Goal: Information Seeking & Learning: Learn about a topic

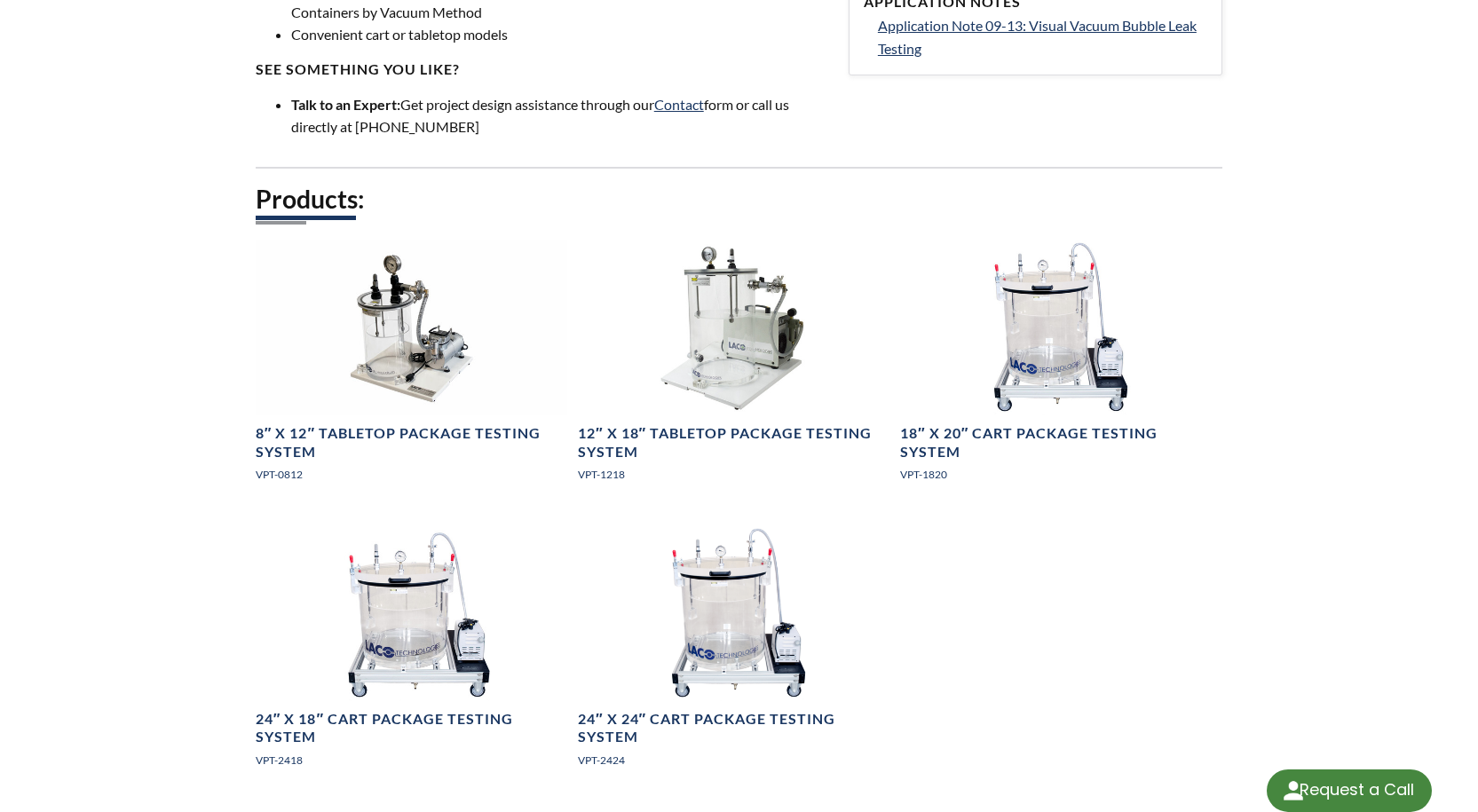
select select "Language Translate Widget"
click at [1343, 105] on div "LVS » Vacuum Testing Systems » Products » Bubble Emission Systems Bubble Emissi…" at bounding box center [739, 48] width 1478 height 1528
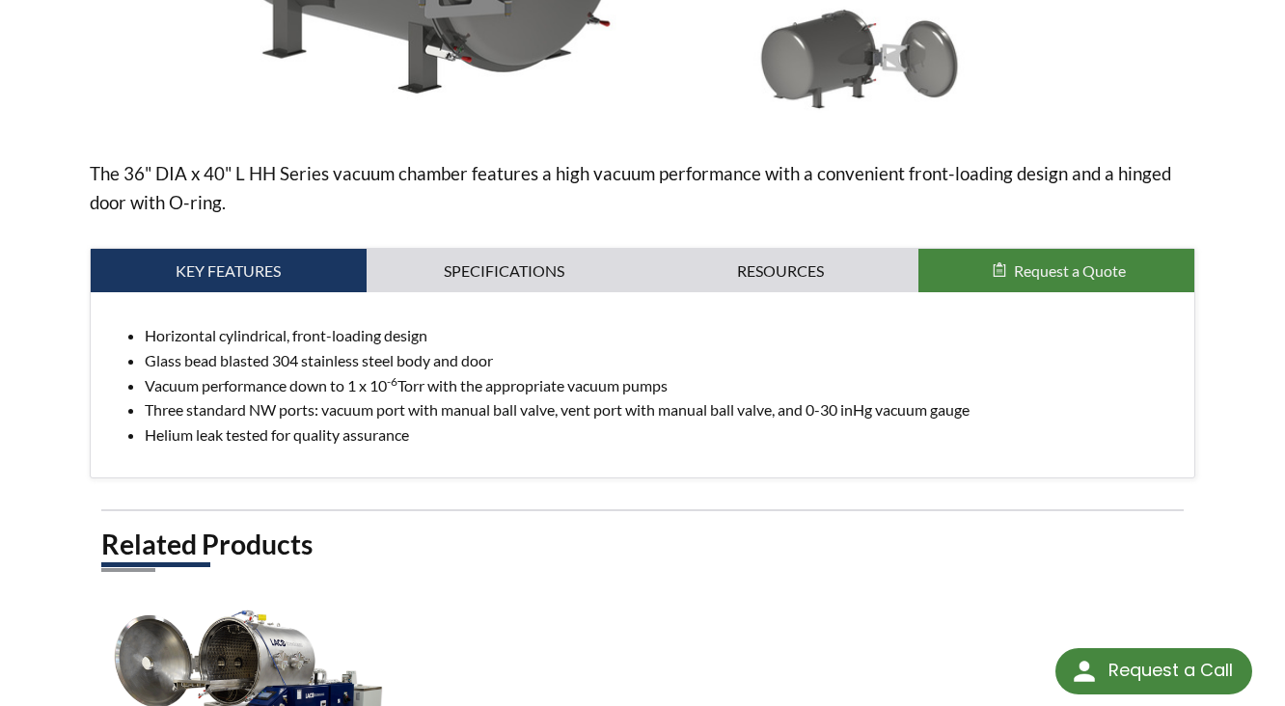
scroll to position [109, 0]
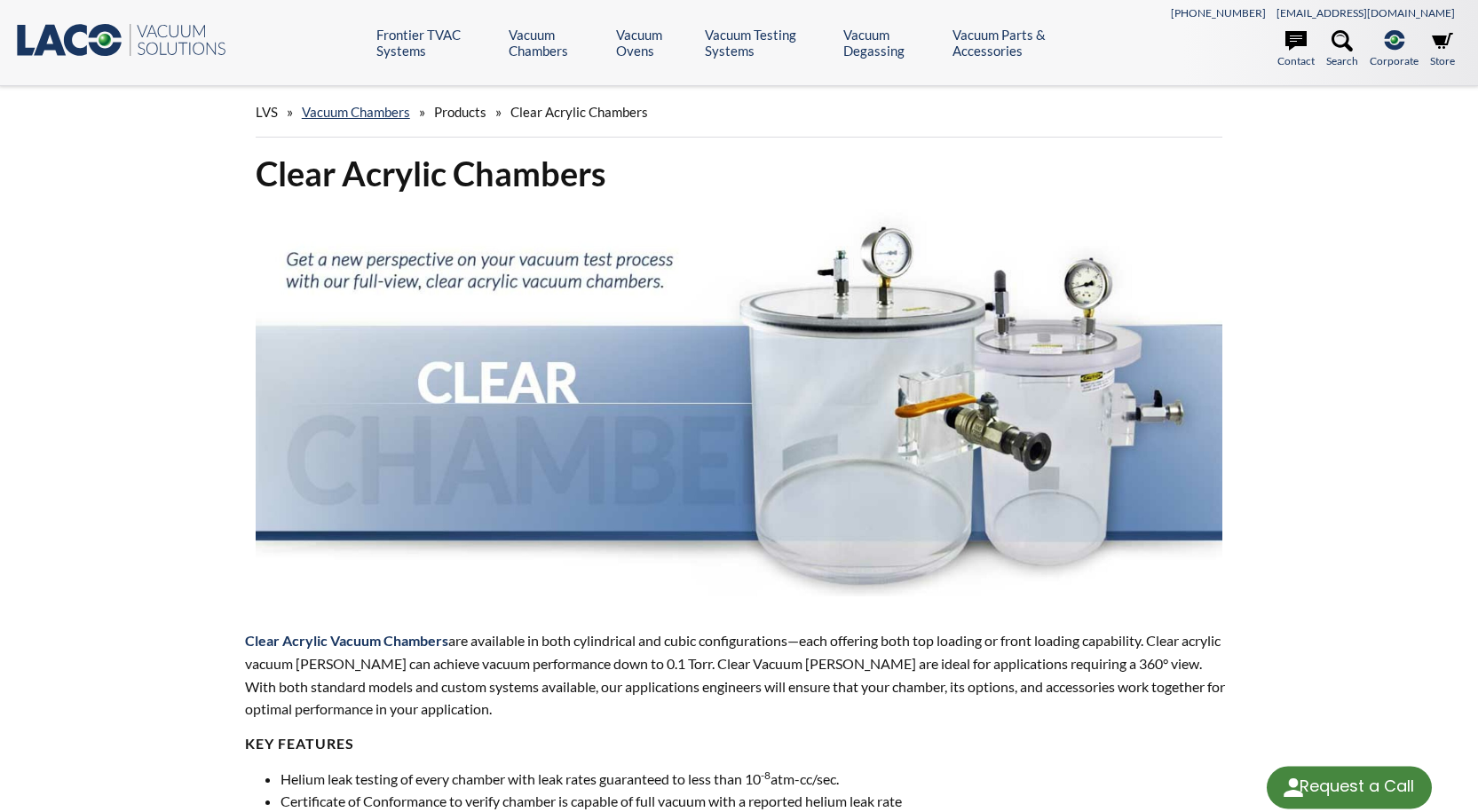
select select "Language Translate Widget"
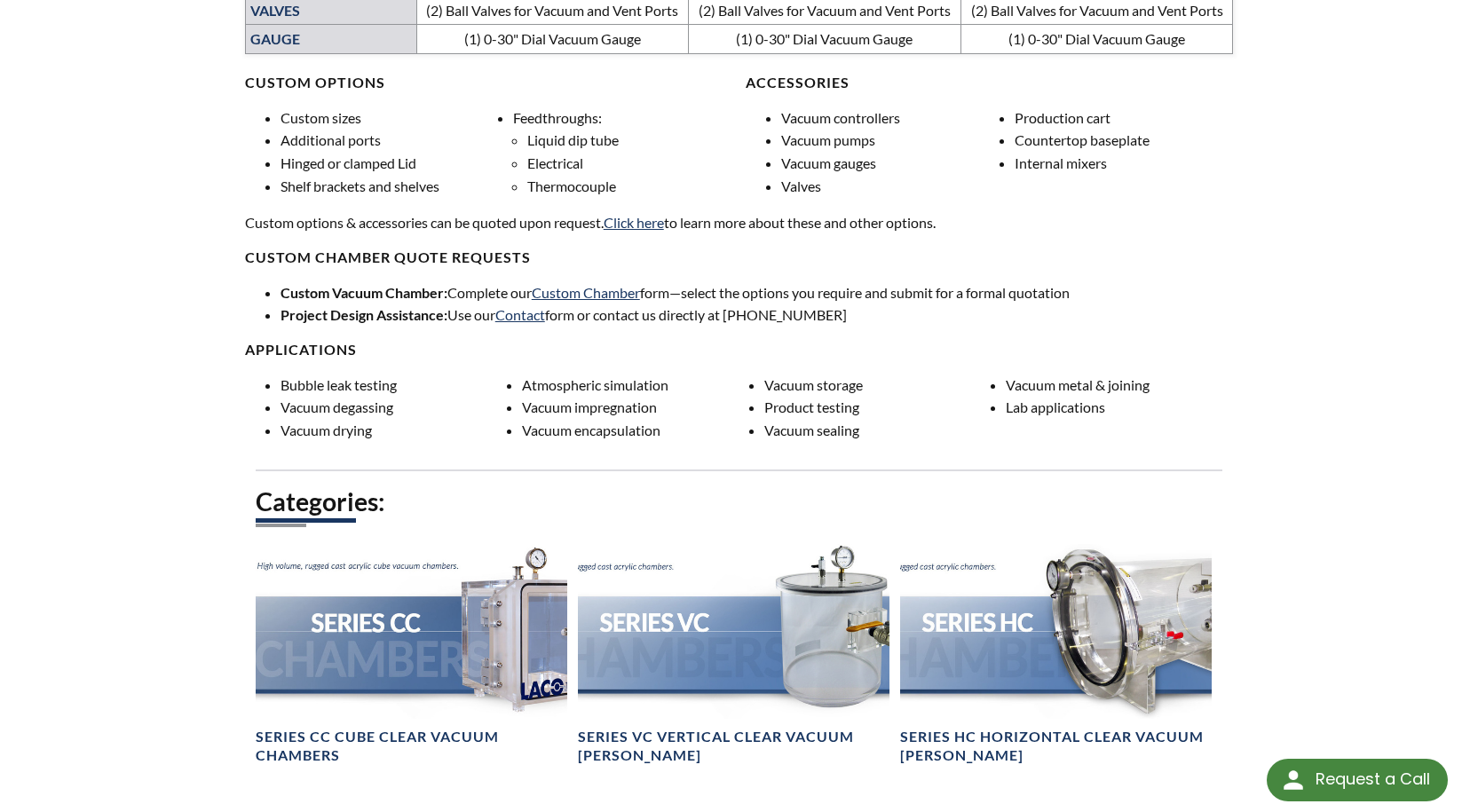
scroll to position [1597, 0]
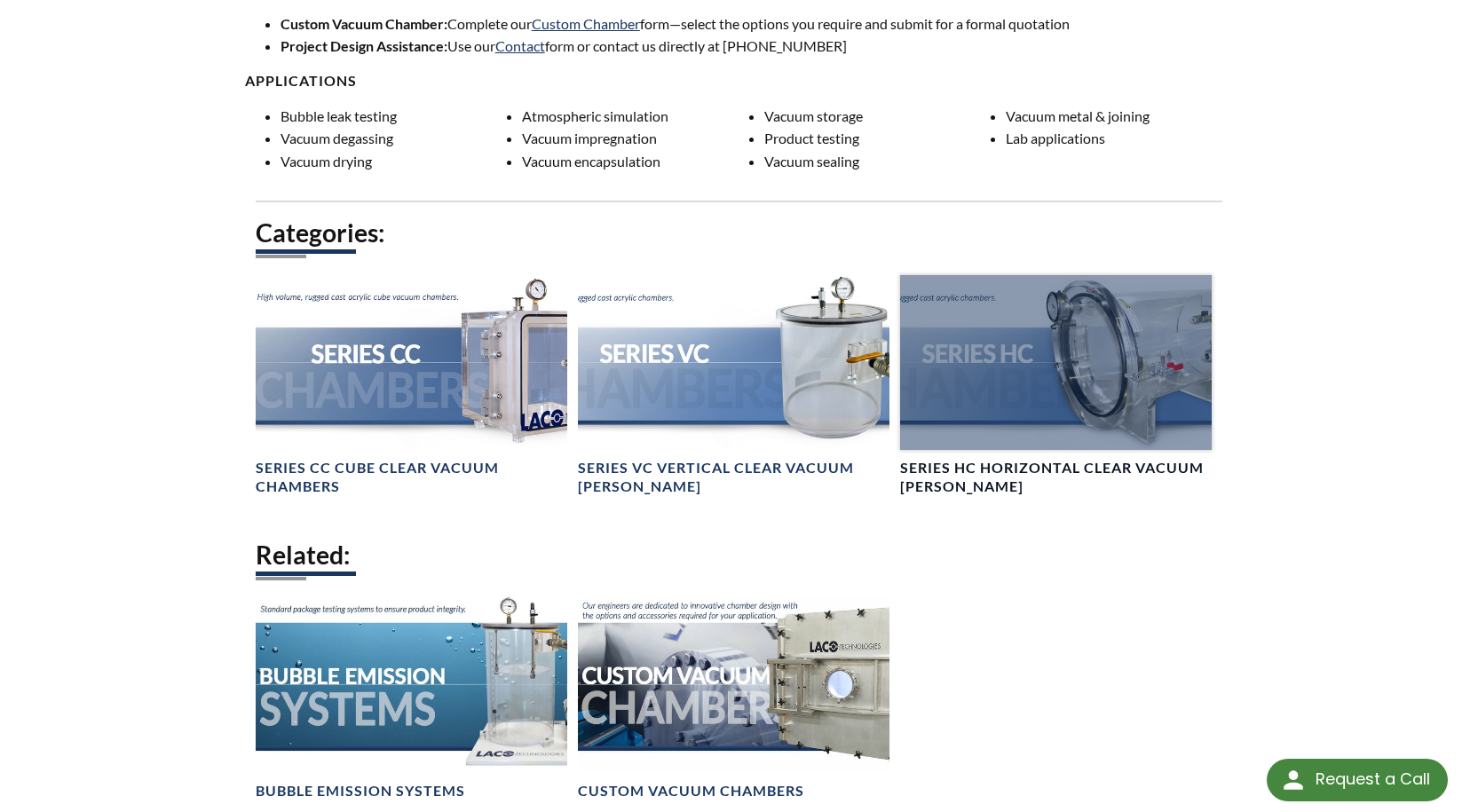
click at [1007, 442] on div at bounding box center [1056, 362] width 312 height 175
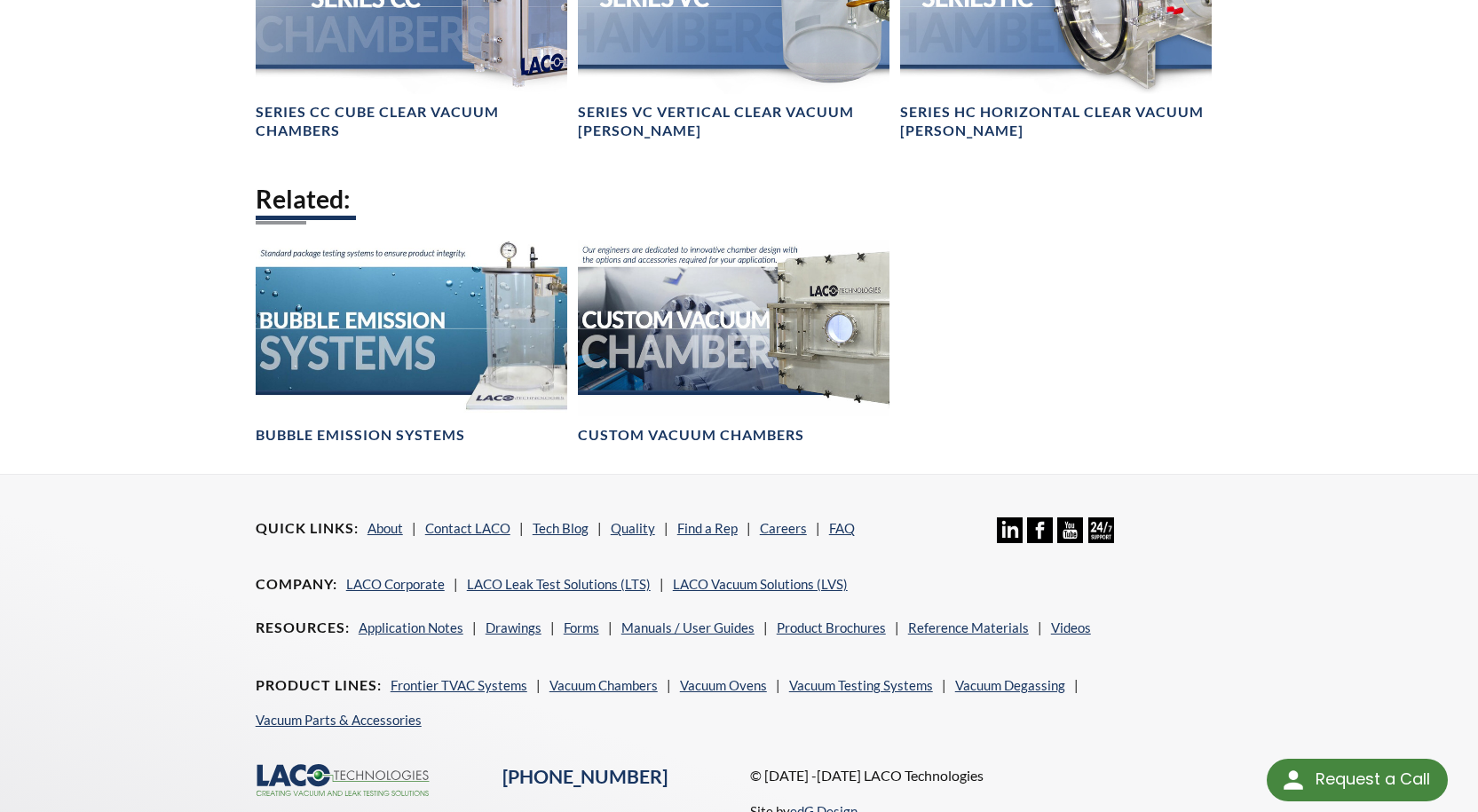
scroll to position [1421, 0]
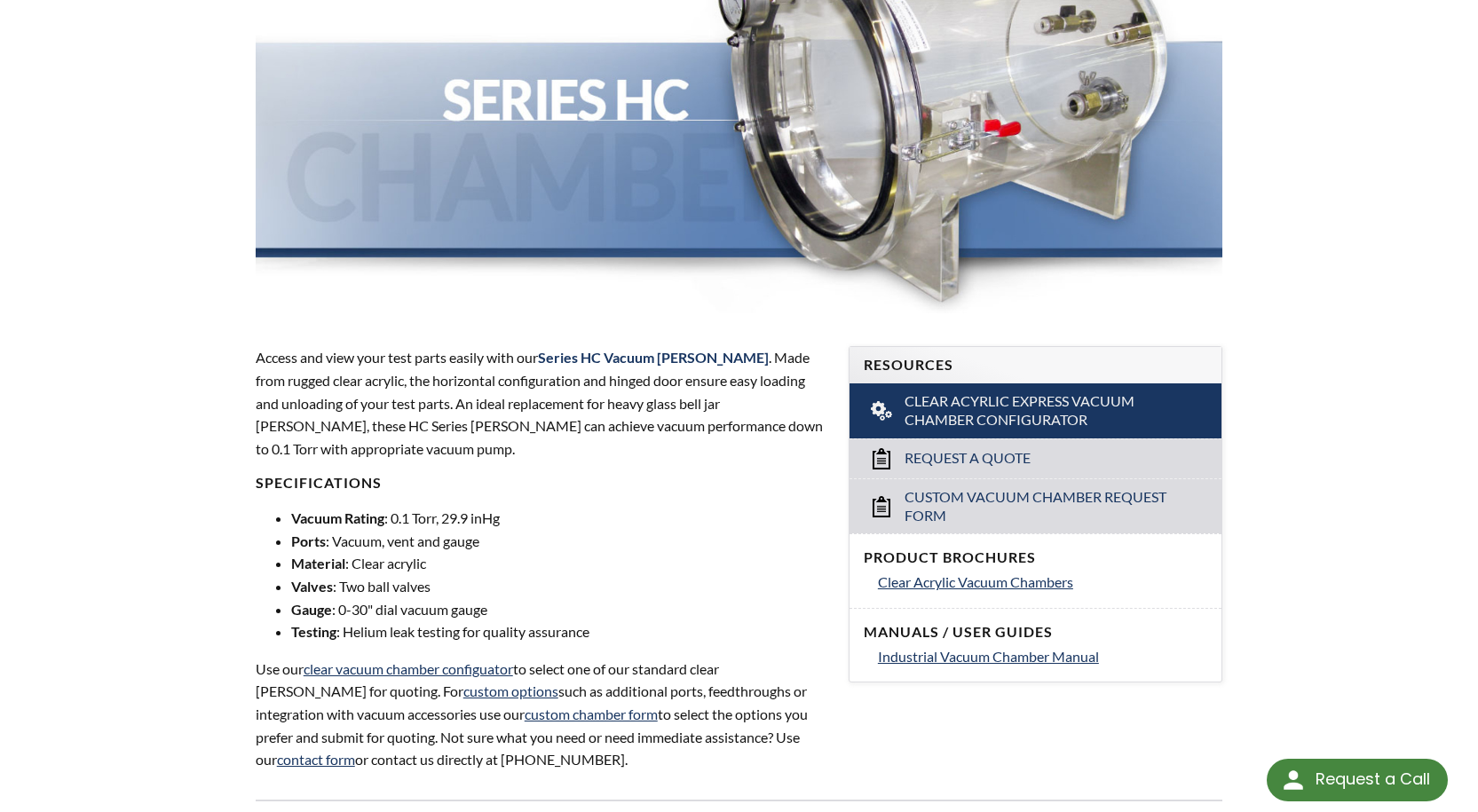
scroll to position [532, 0]
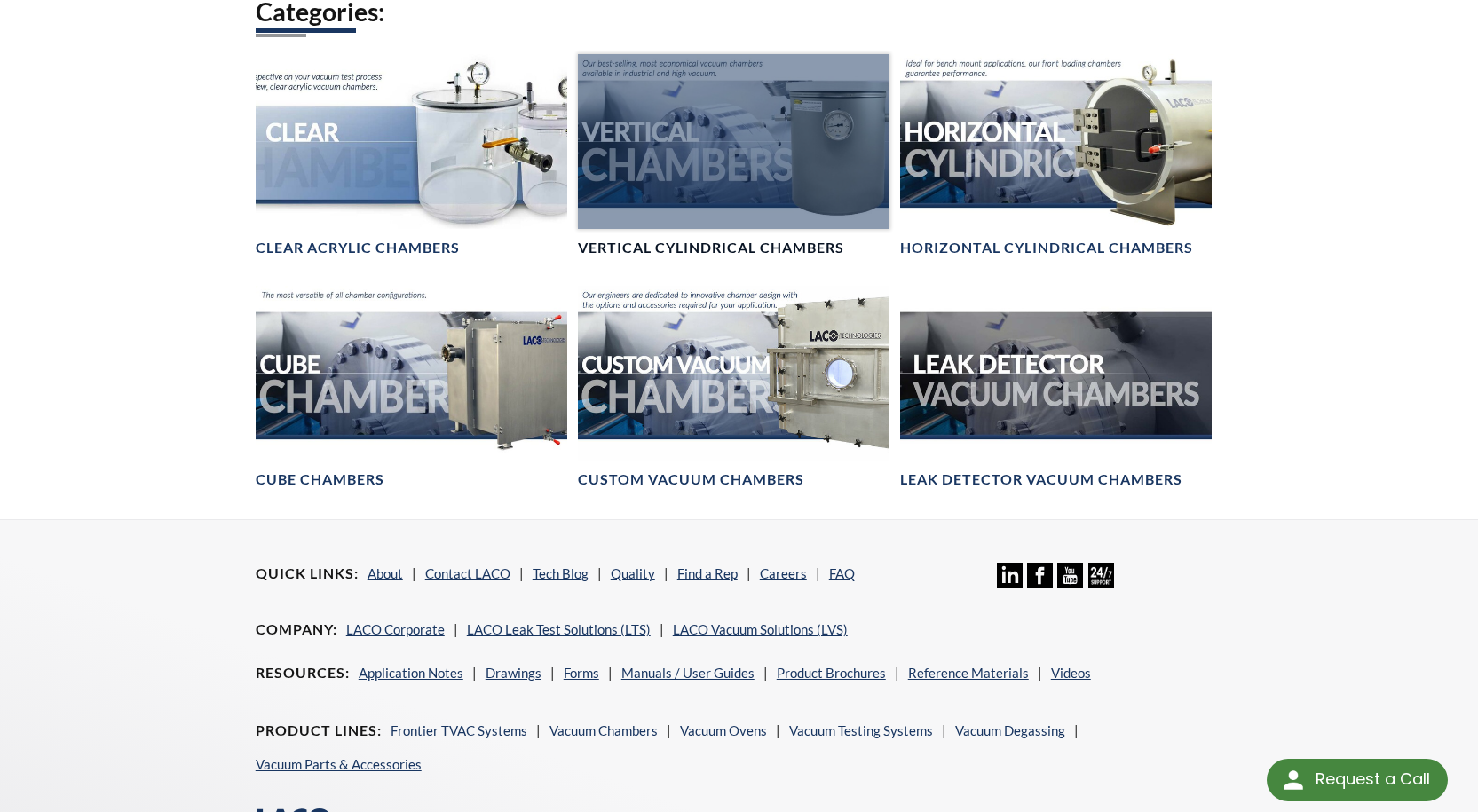
scroll to position [887, 0]
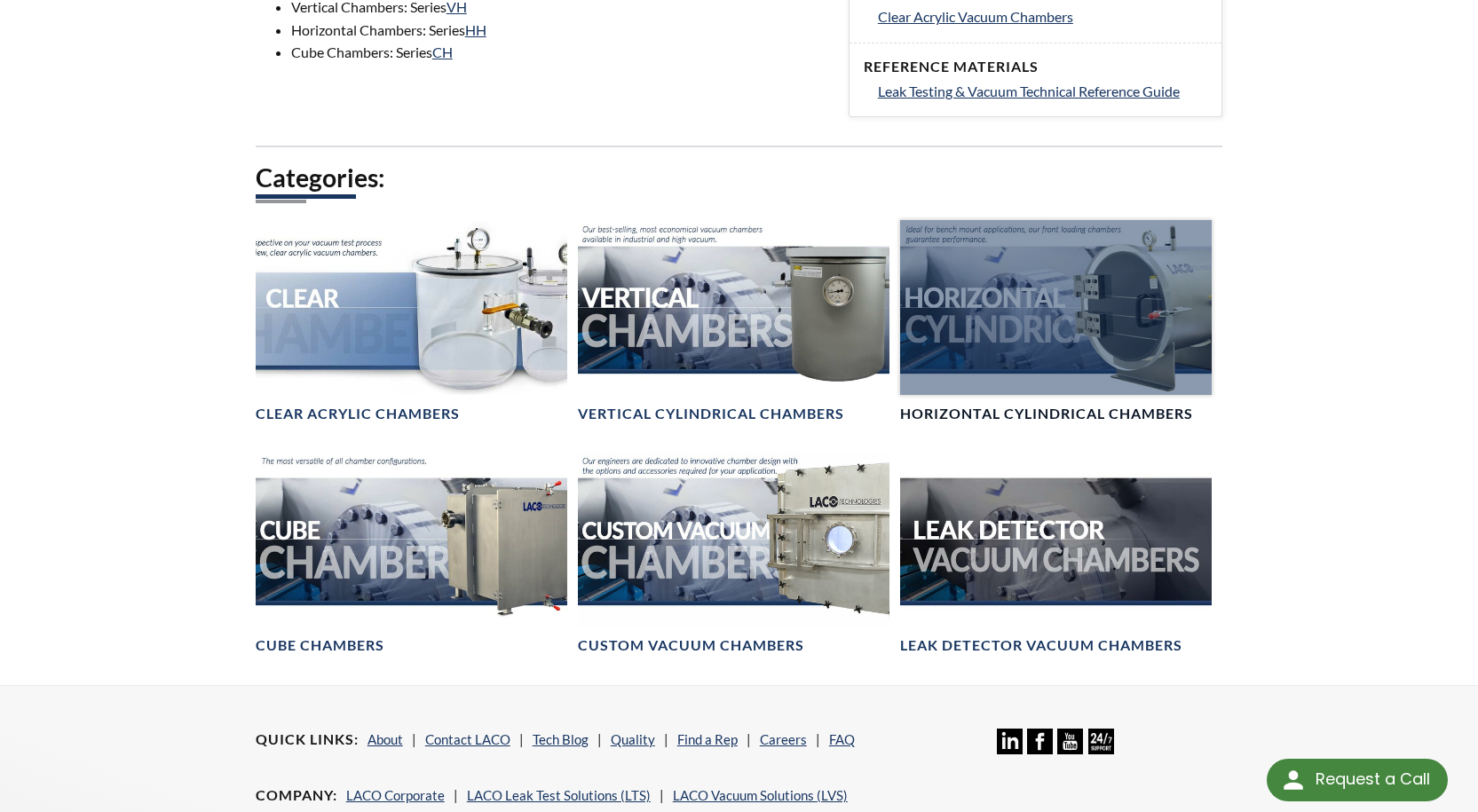
click at [1033, 331] on div at bounding box center [1056, 307] width 312 height 175
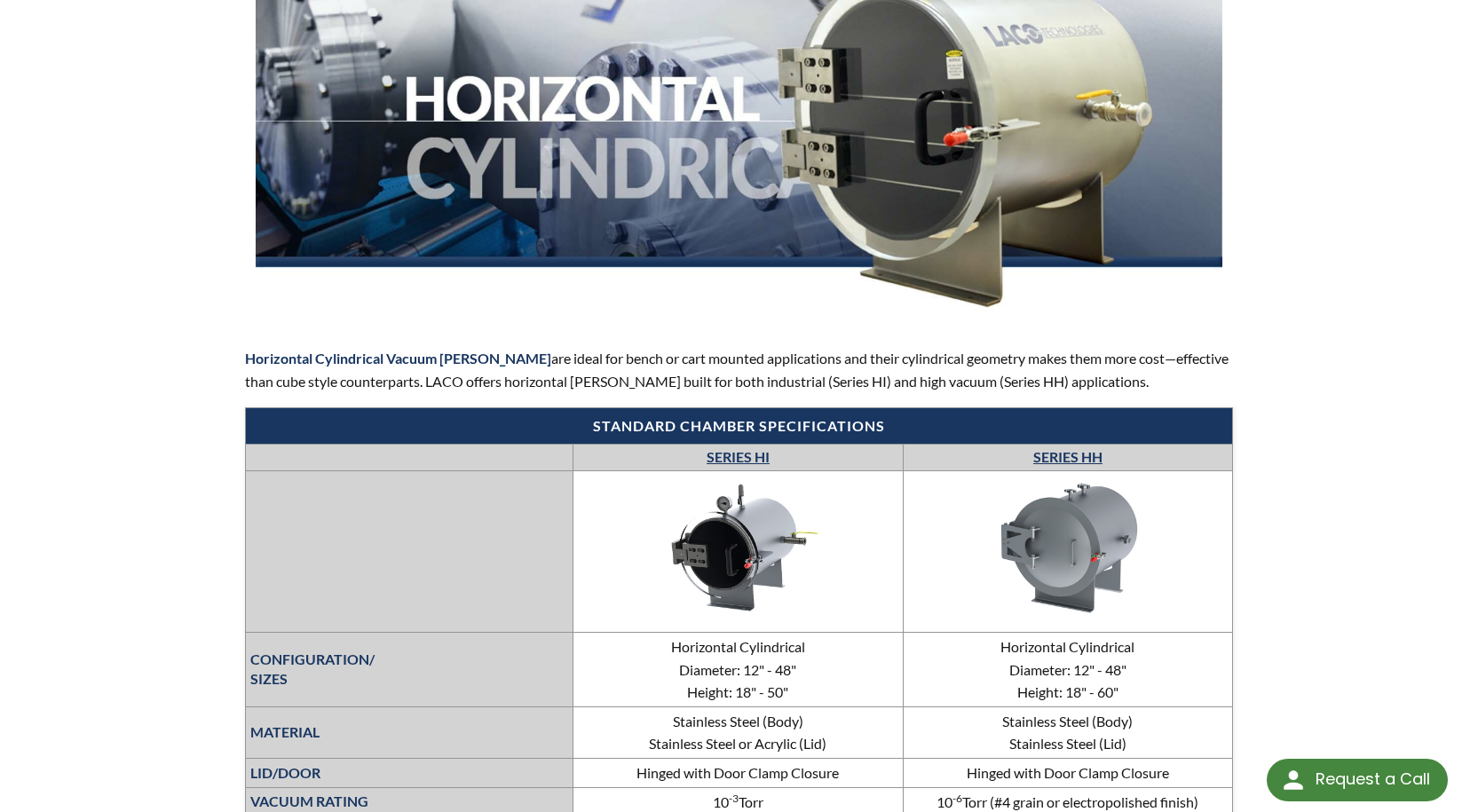
scroll to position [622, 0]
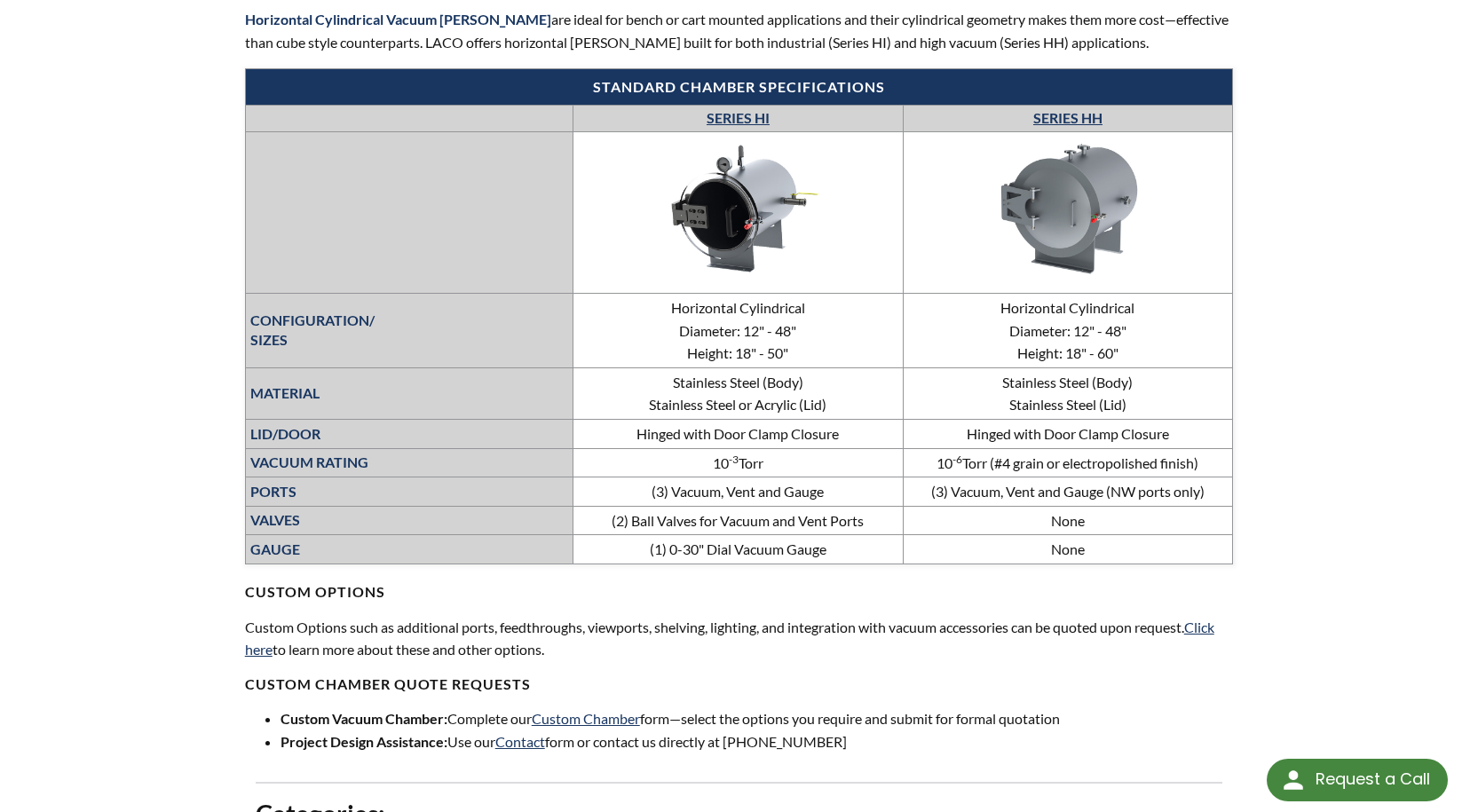
click at [761, 220] on img at bounding box center [738, 210] width 267 height 150
select select "Language Translate Widget"
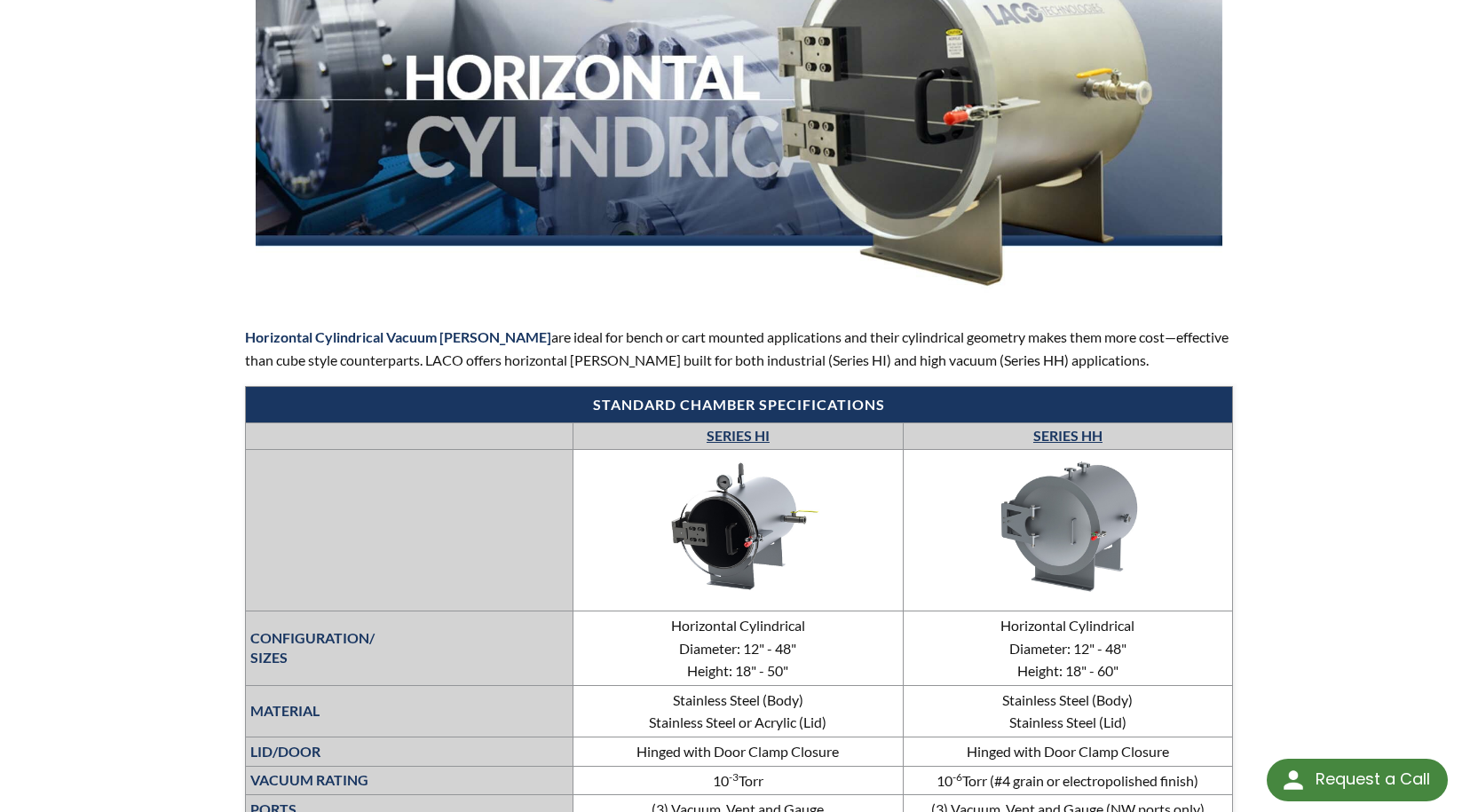
scroll to position [355, 0]
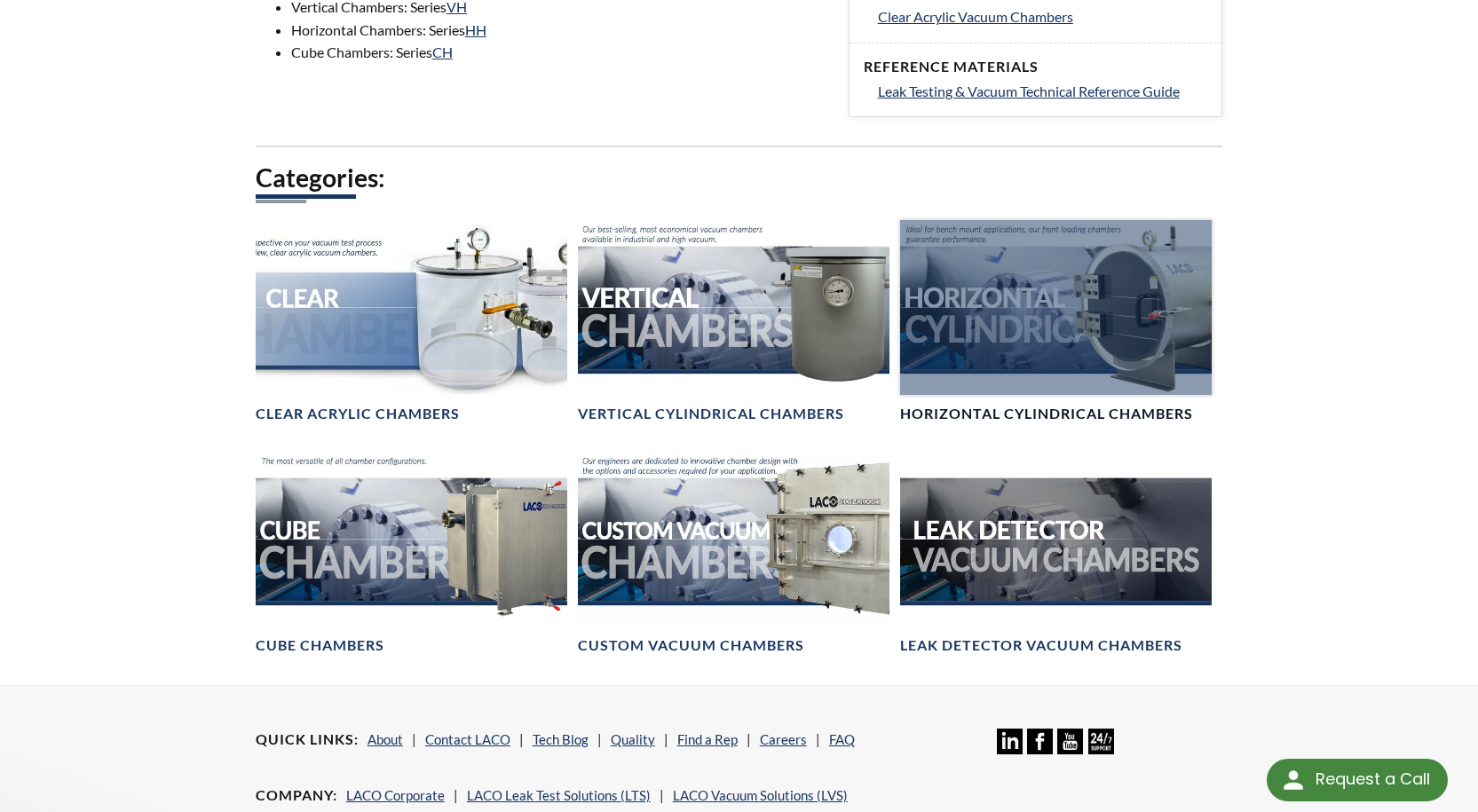
click at [979, 417] on h4 "Horizontal Cylindrical Chambers" at bounding box center [1047, 414] width 292 height 18
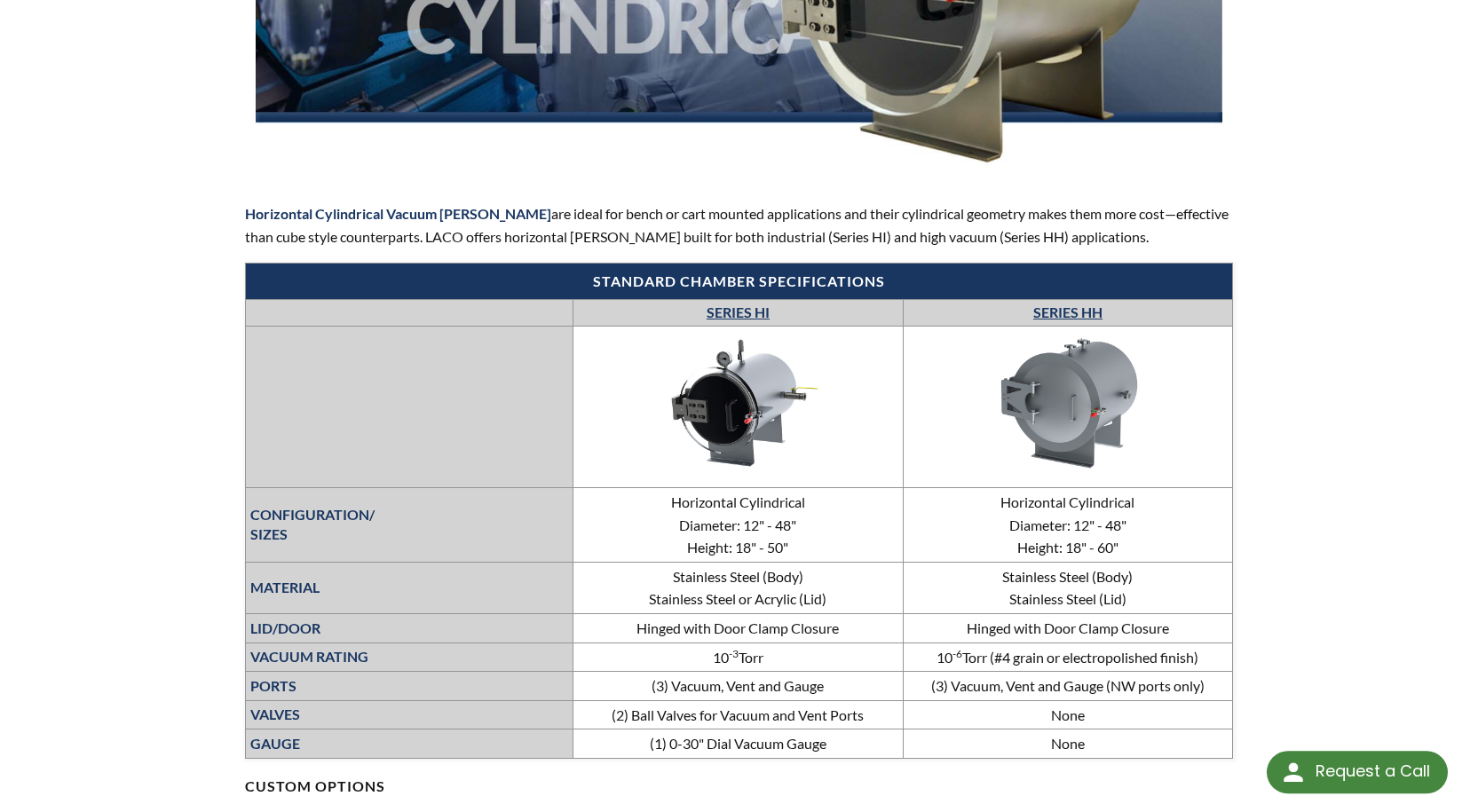
scroll to position [622, 0]
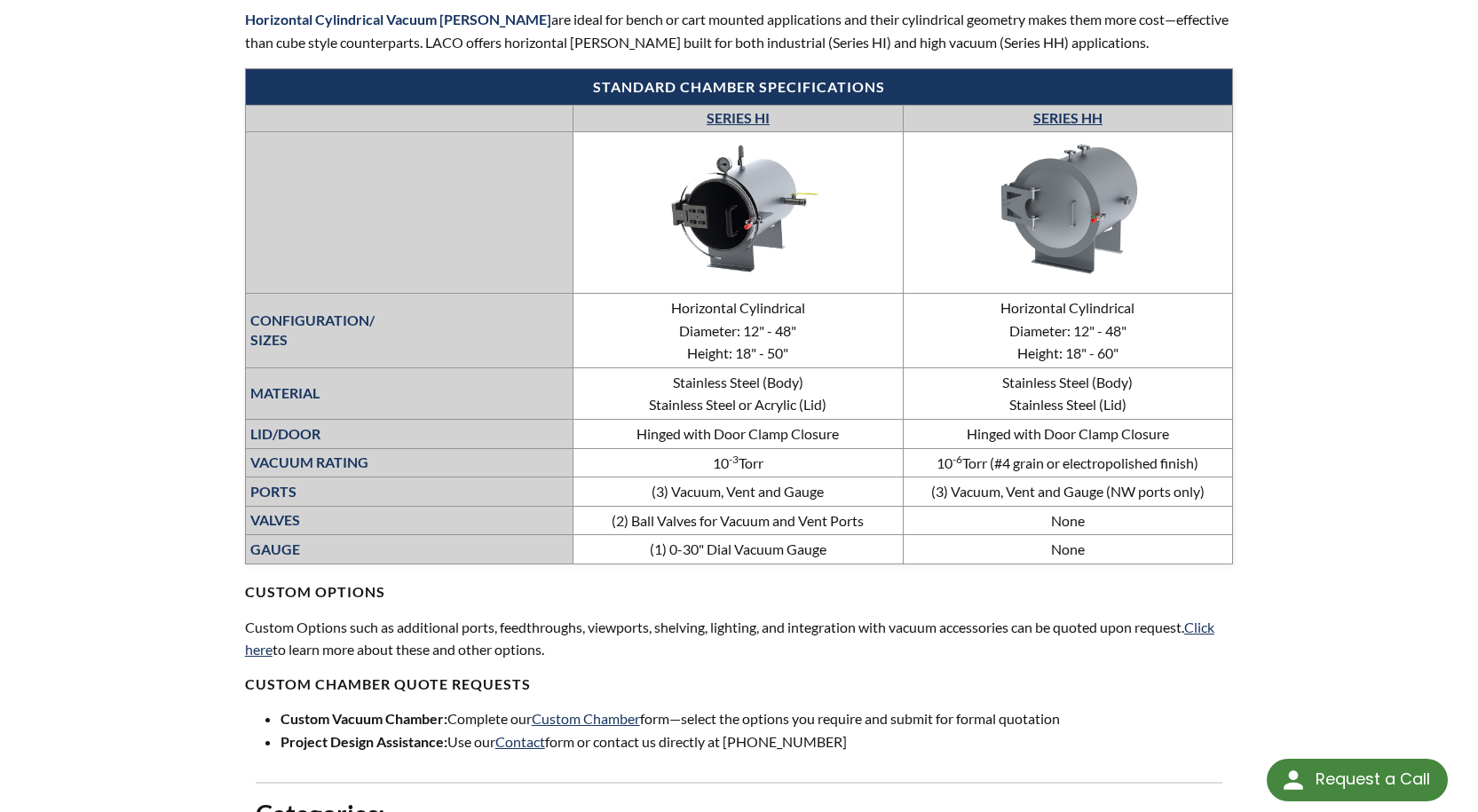
click at [1092, 171] on img at bounding box center [1068, 210] width 267 height 150
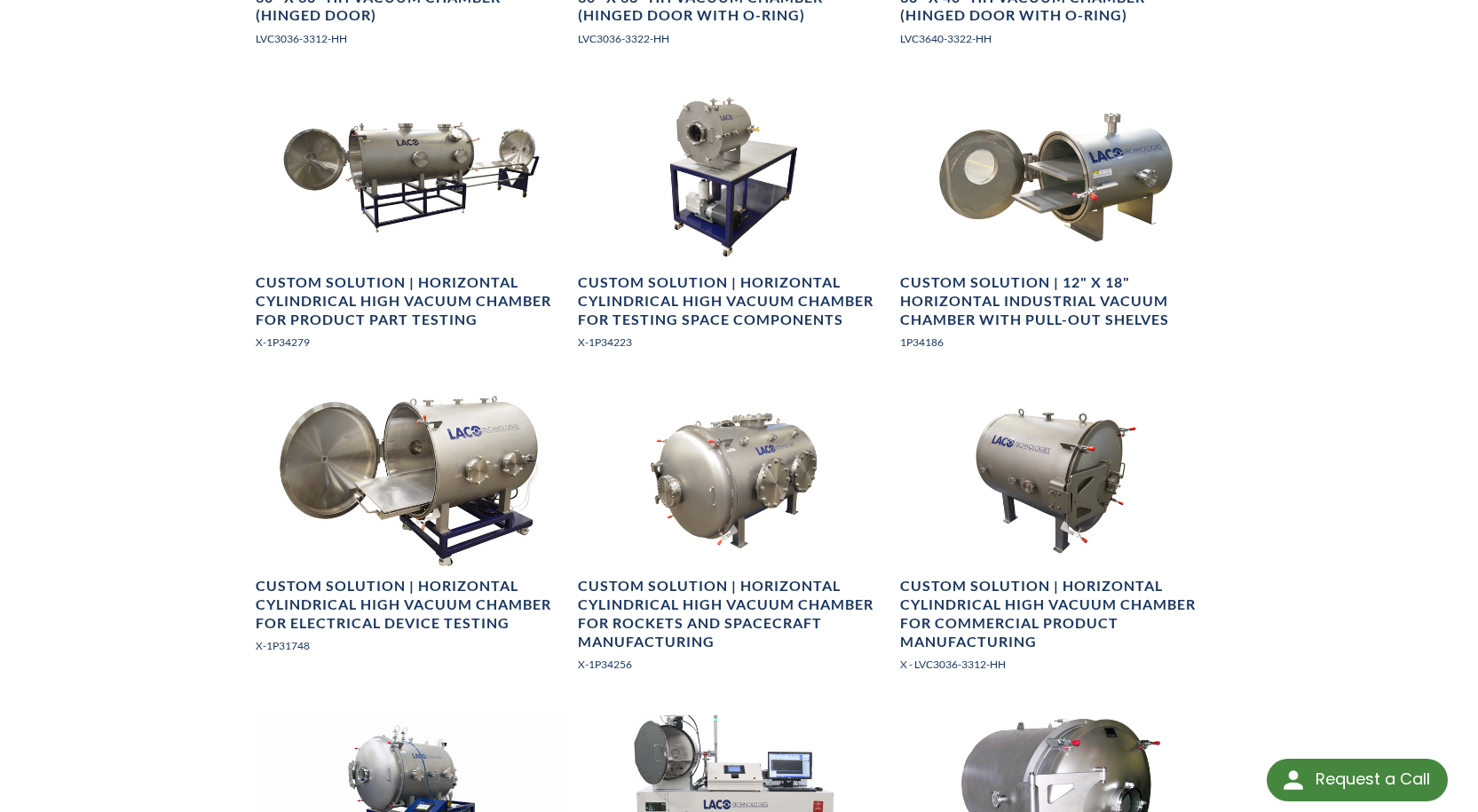
scroll to position [2219, 0]
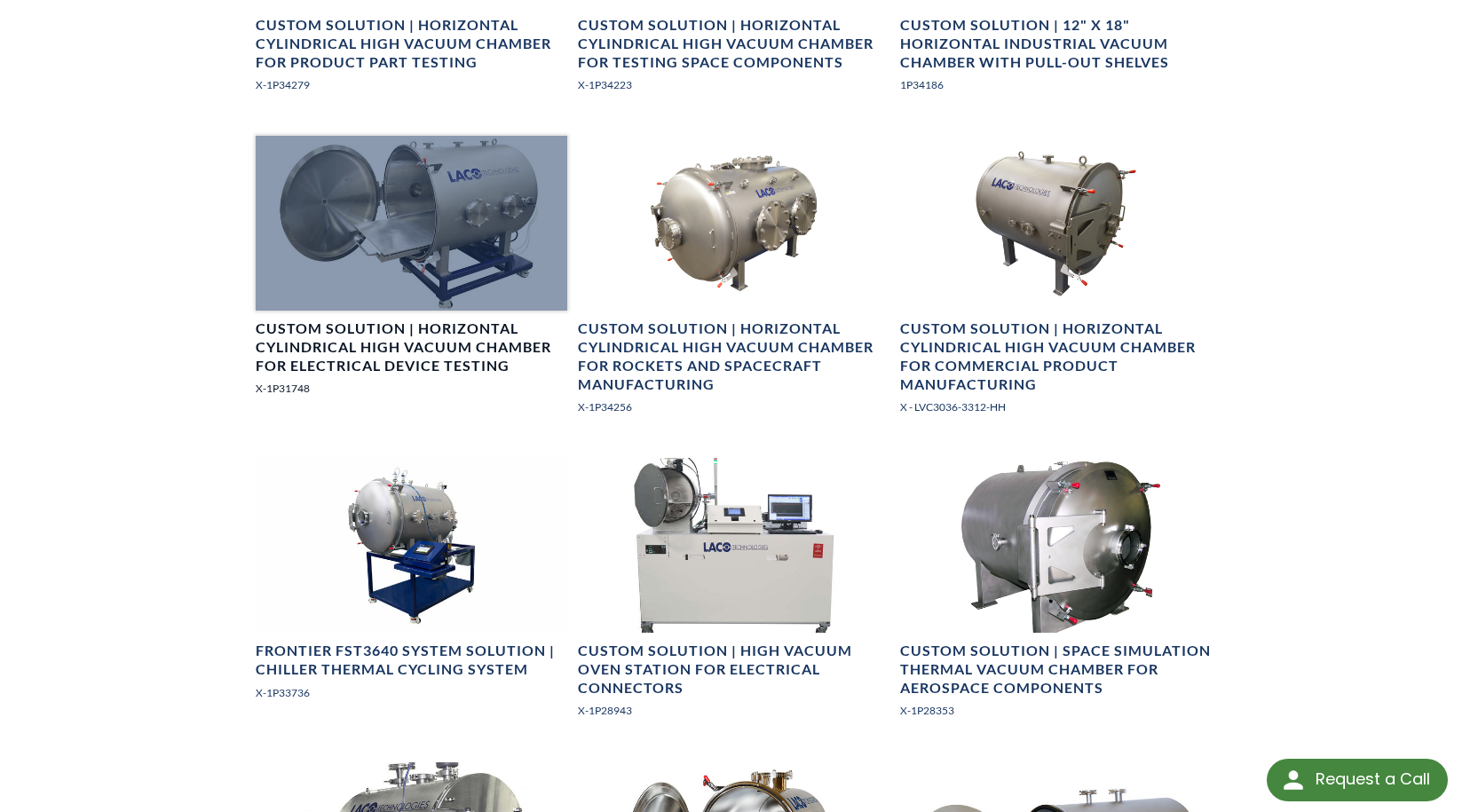
click at [458, 292] on div at bounding box center [411, 223] width 312 height 175
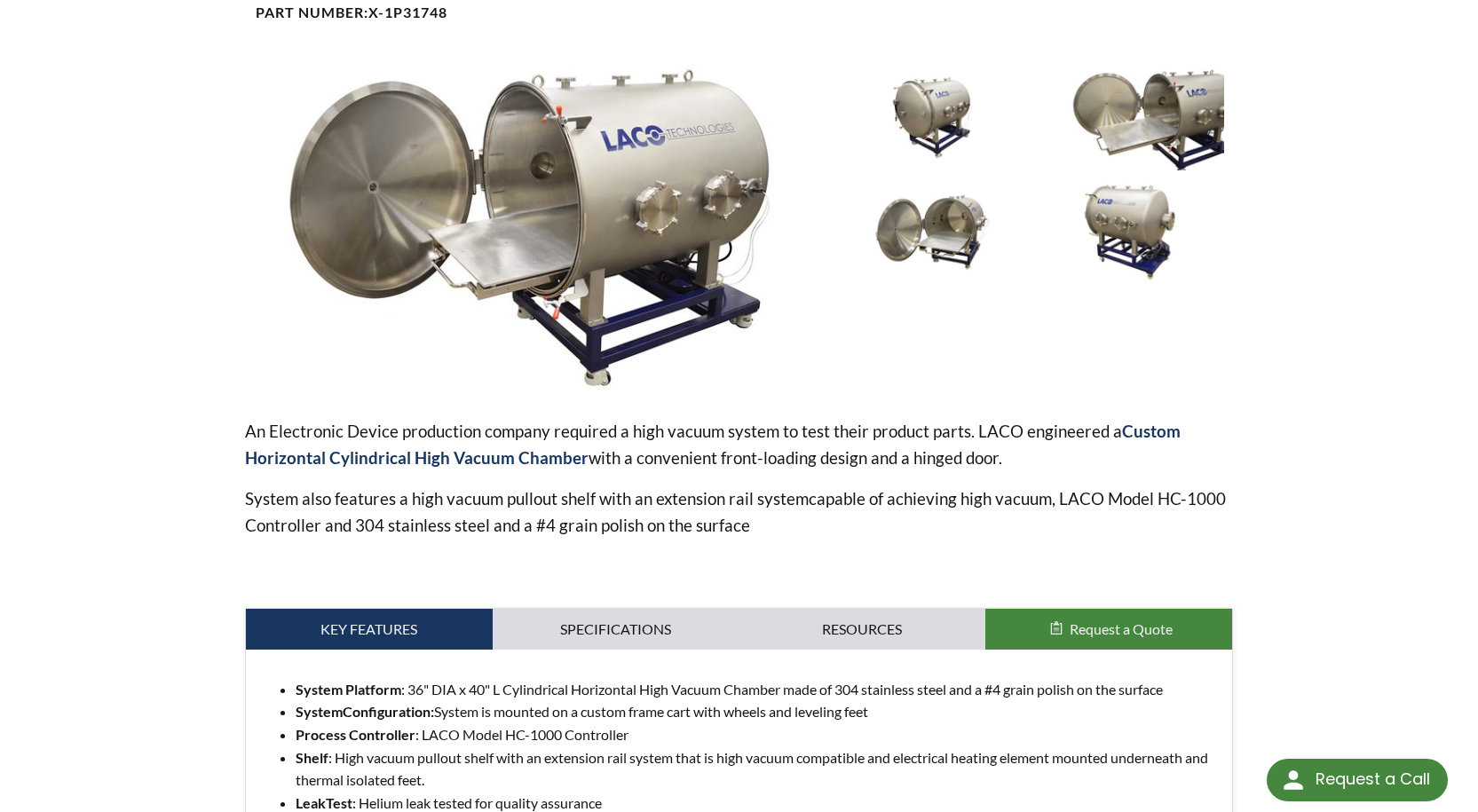
scroll to position [262, 0]
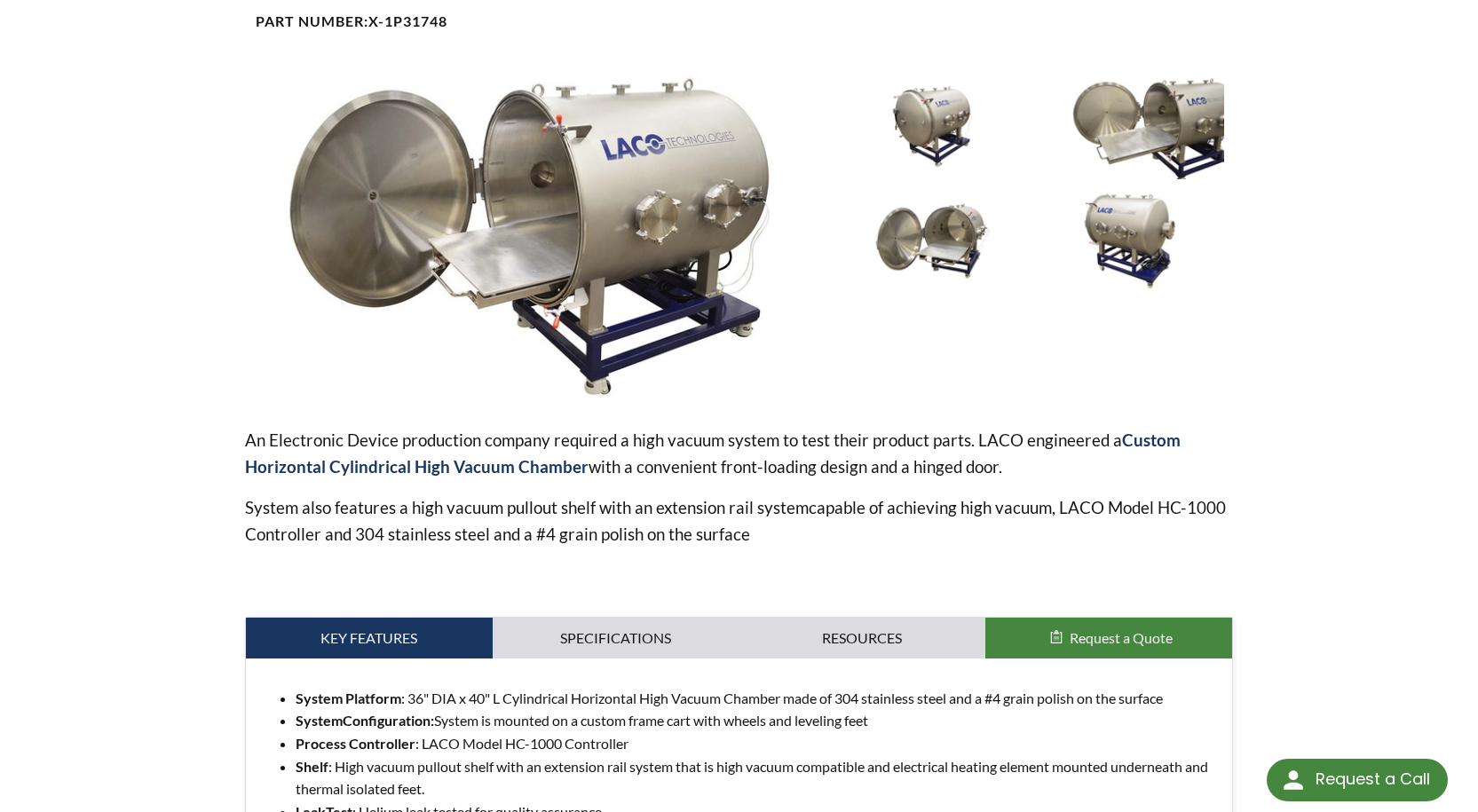
click at [579, 311] on img at bounding box center [533, 235] width 579 height 325
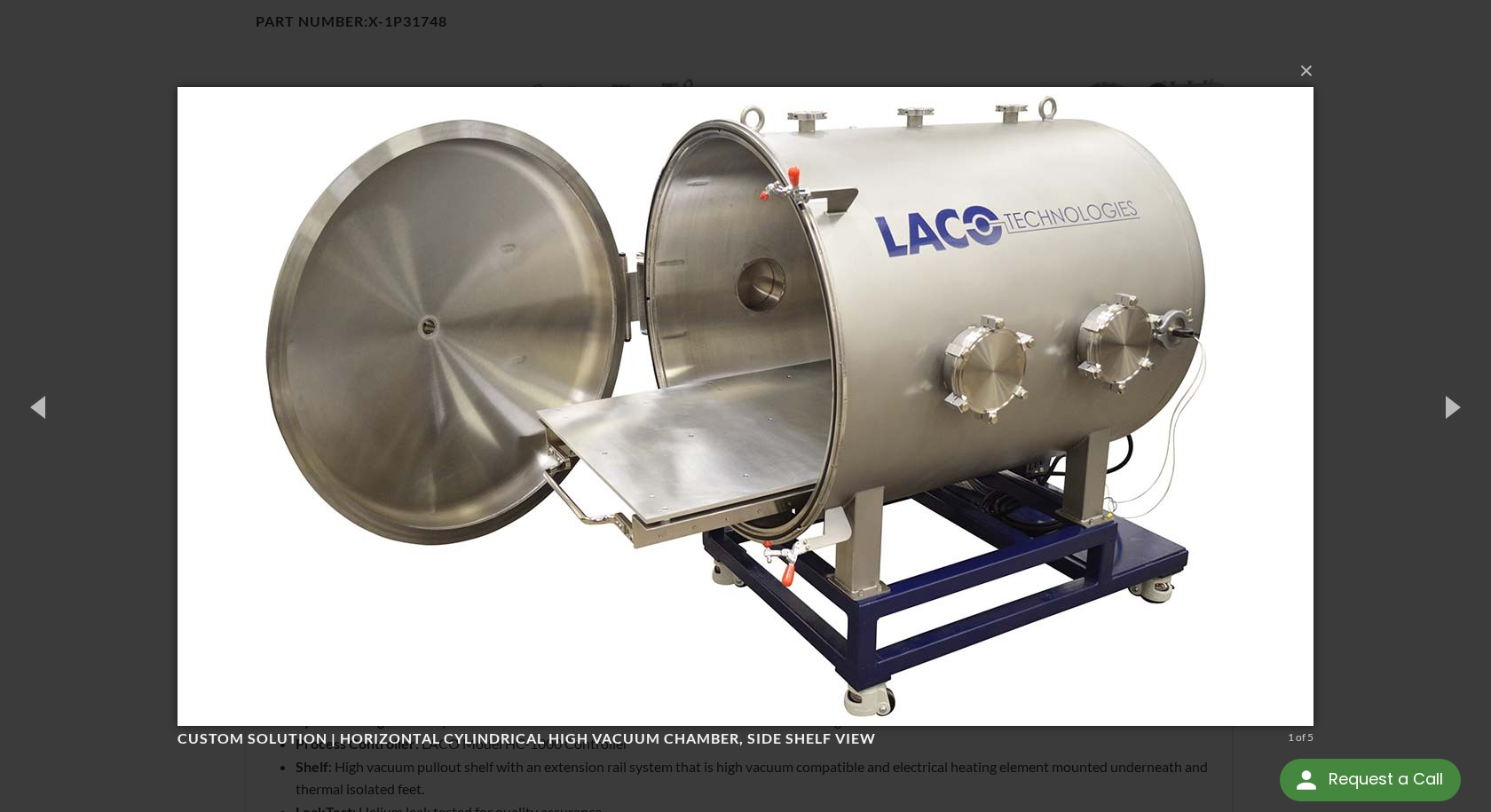
click at [1413, 260] on div "× Custom Solution | Horizontal Cylindrical High Vacuum Chamber, side shelf view…" at bounding box center [745, 406] width 1491 height 812
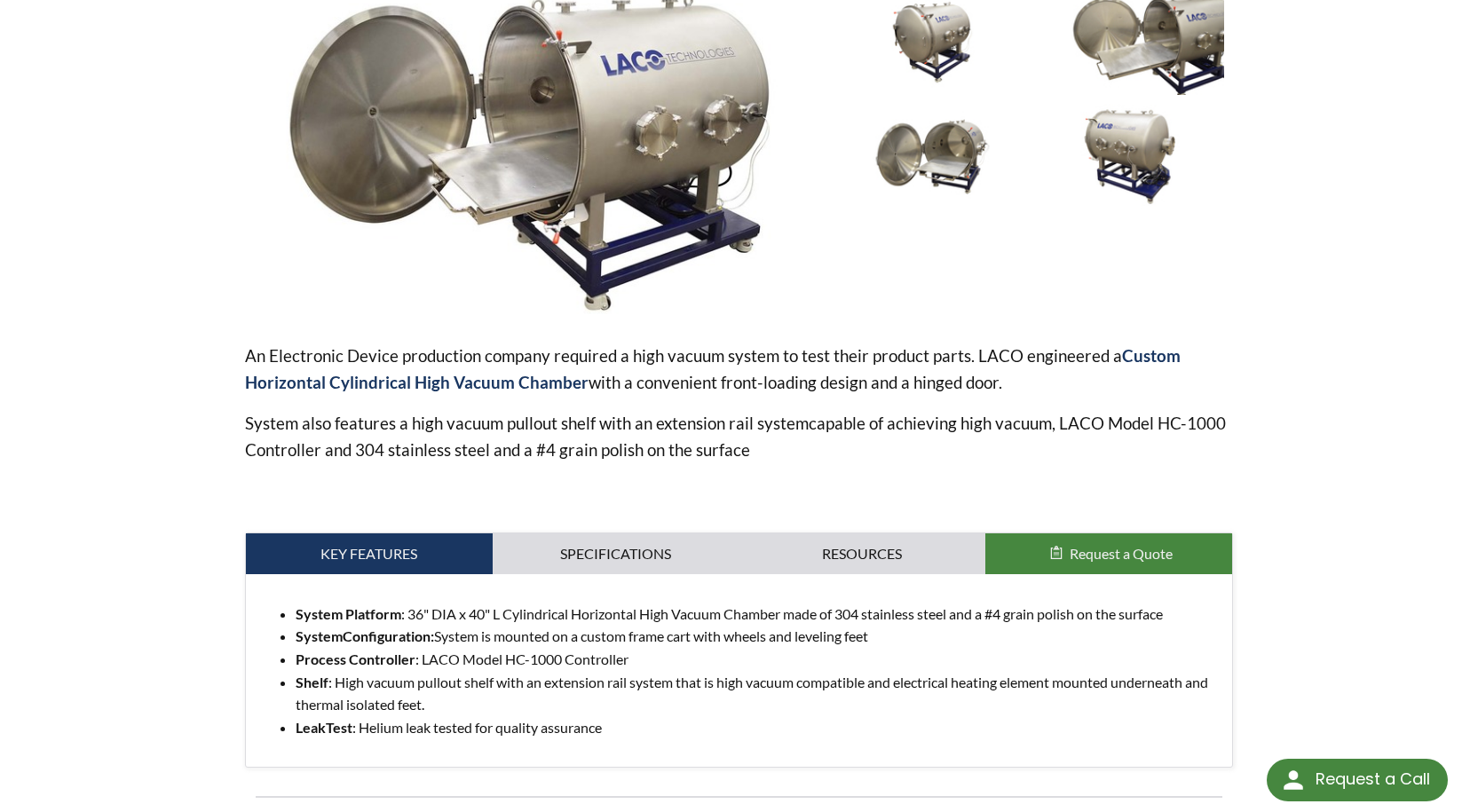
scroll to position [173, 0]
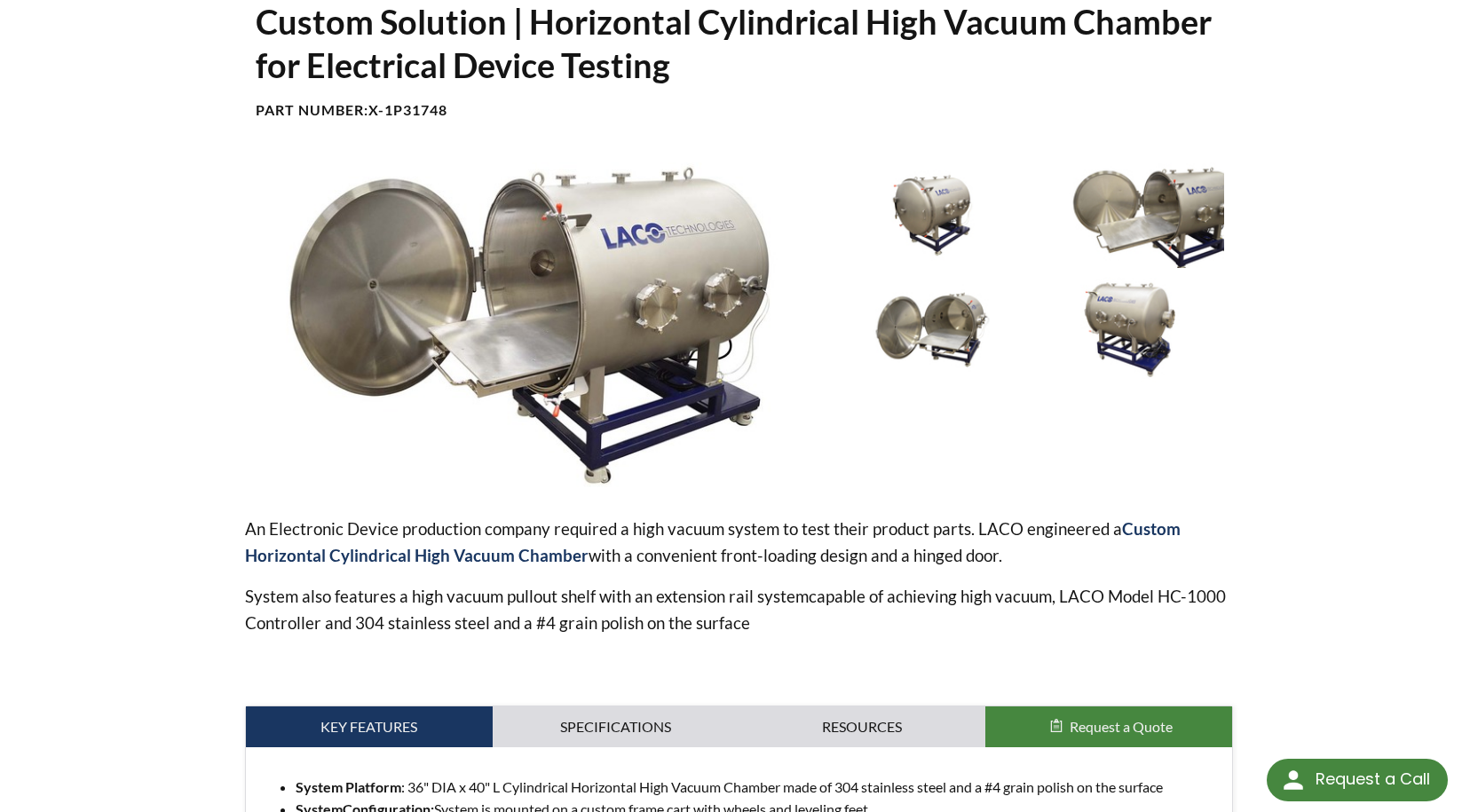
click at [589, 317] on img at bounding box center [533, 325] width 579 height 325
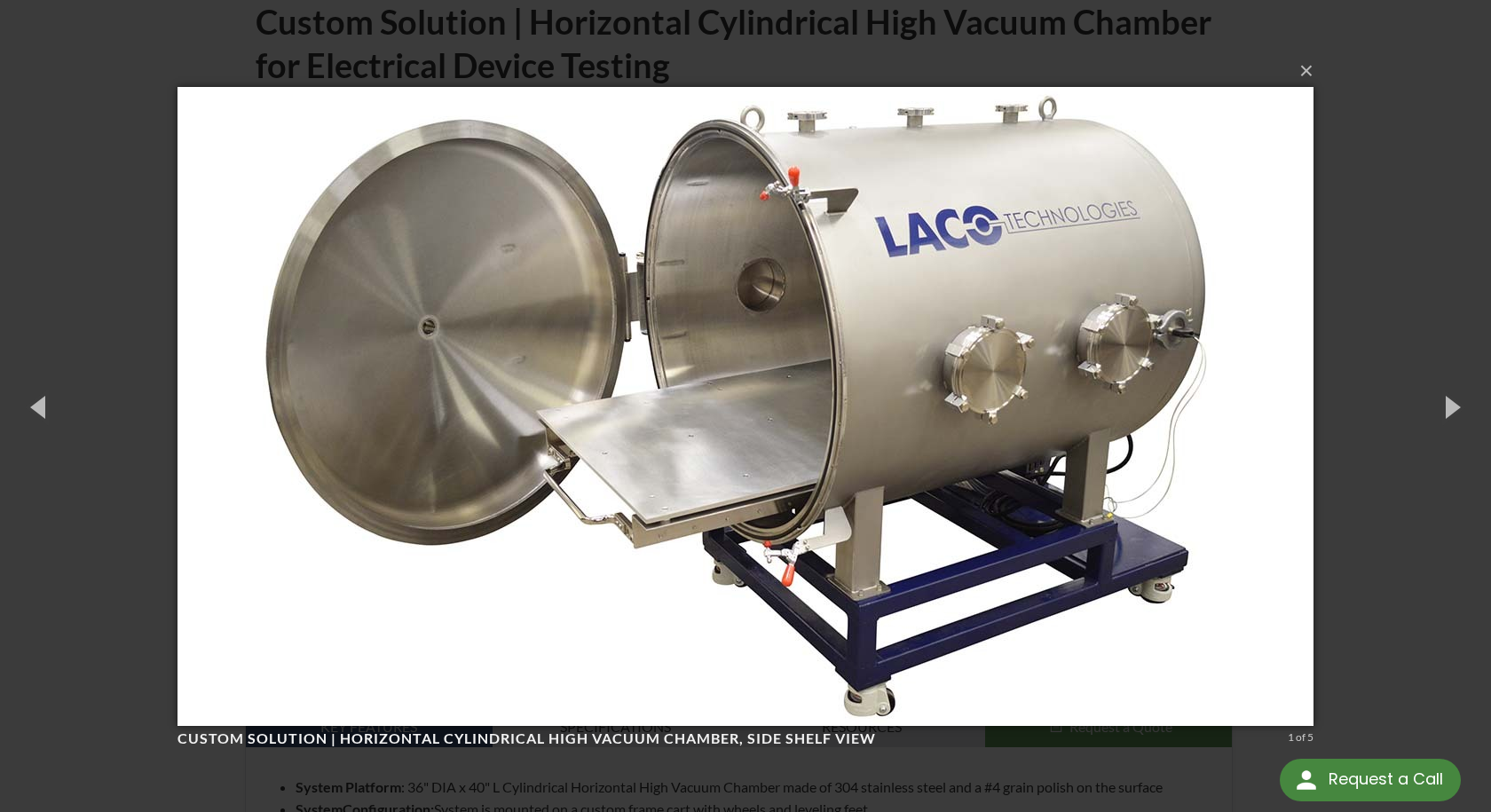
click at [997, 489] on img at bounding box center [745, 406] width 1136 height 710
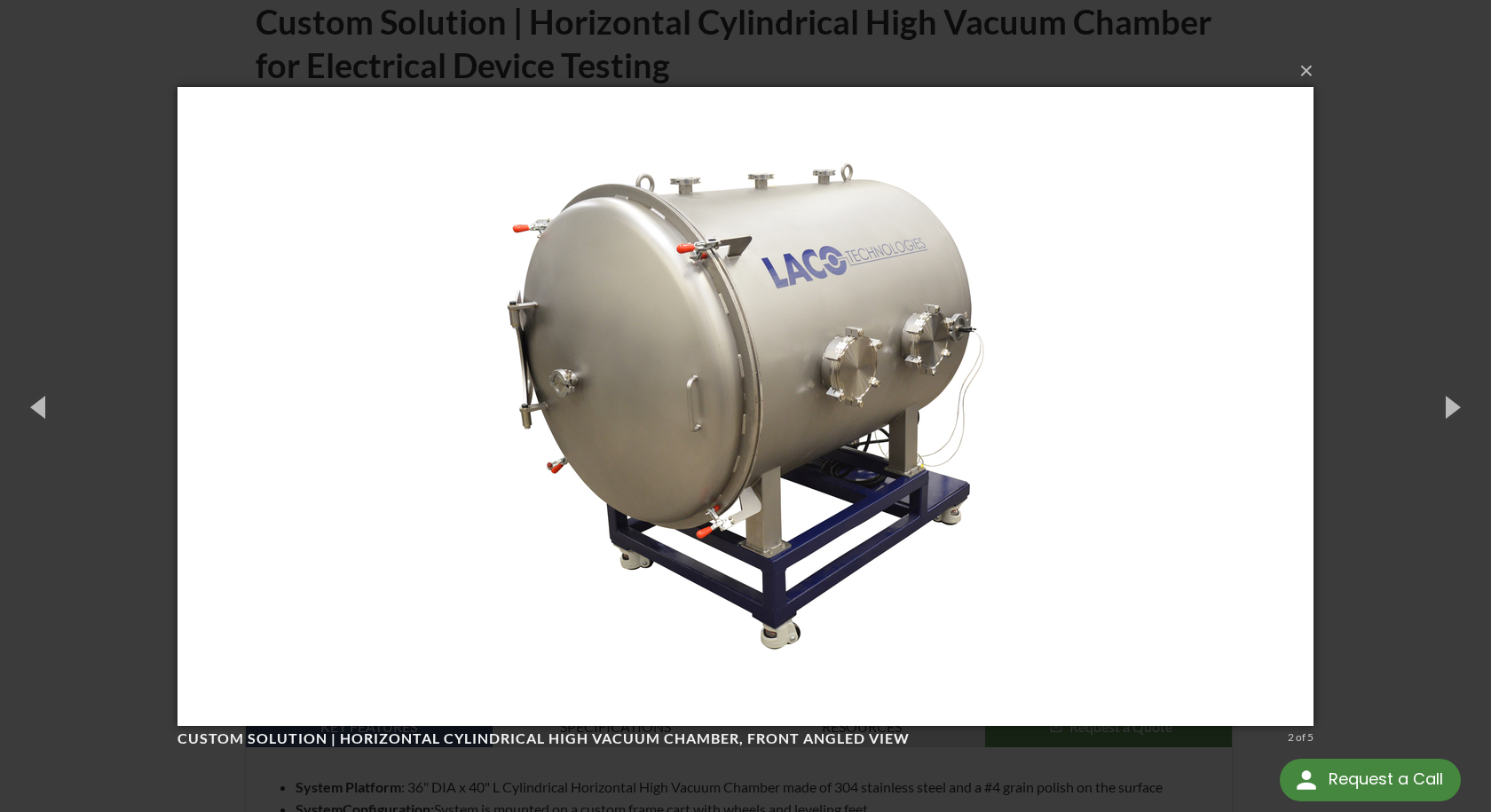
click at [975, 492] on img at bounding box center [745, 406] width 1136 height 710
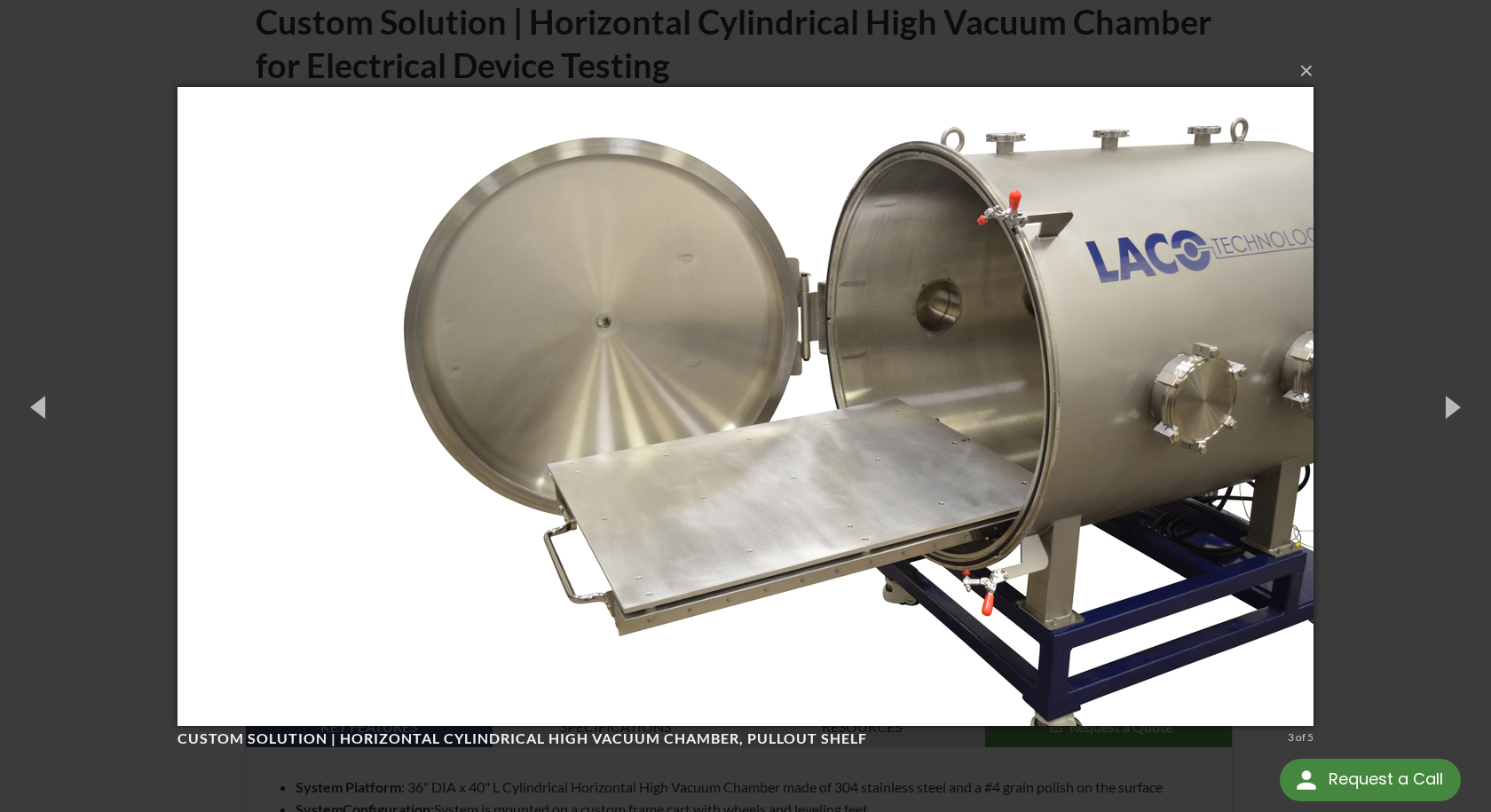
click at [1308, 588] on img at bounding box center [745, 406] width 1136 height 710
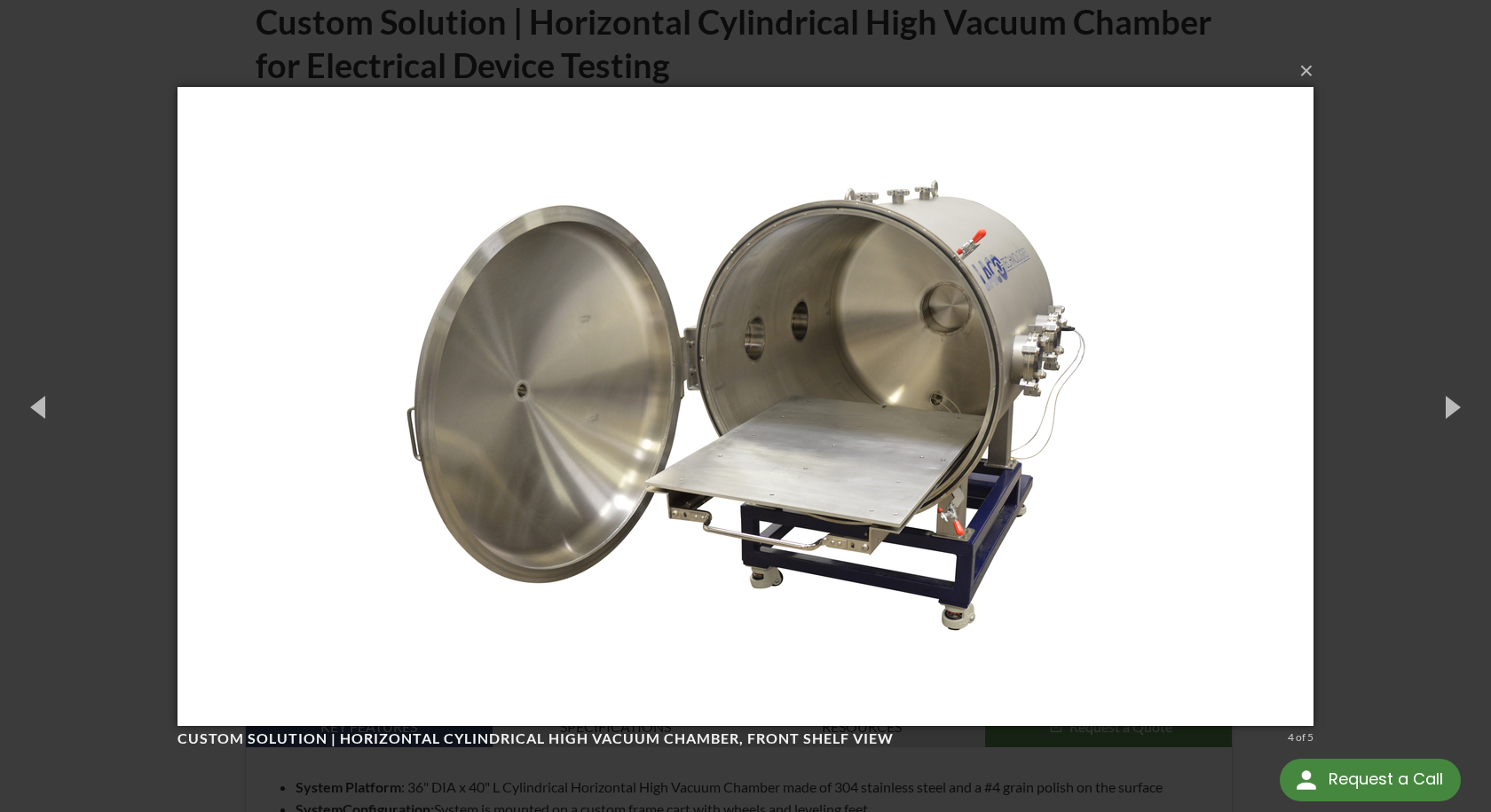
click at [1360, 577] on div "× Custom Solution | Horizontal Cylindrical High Vacuum Chamber, front shelf vie…" at bounding box center [745, 406] width 1491 height 812
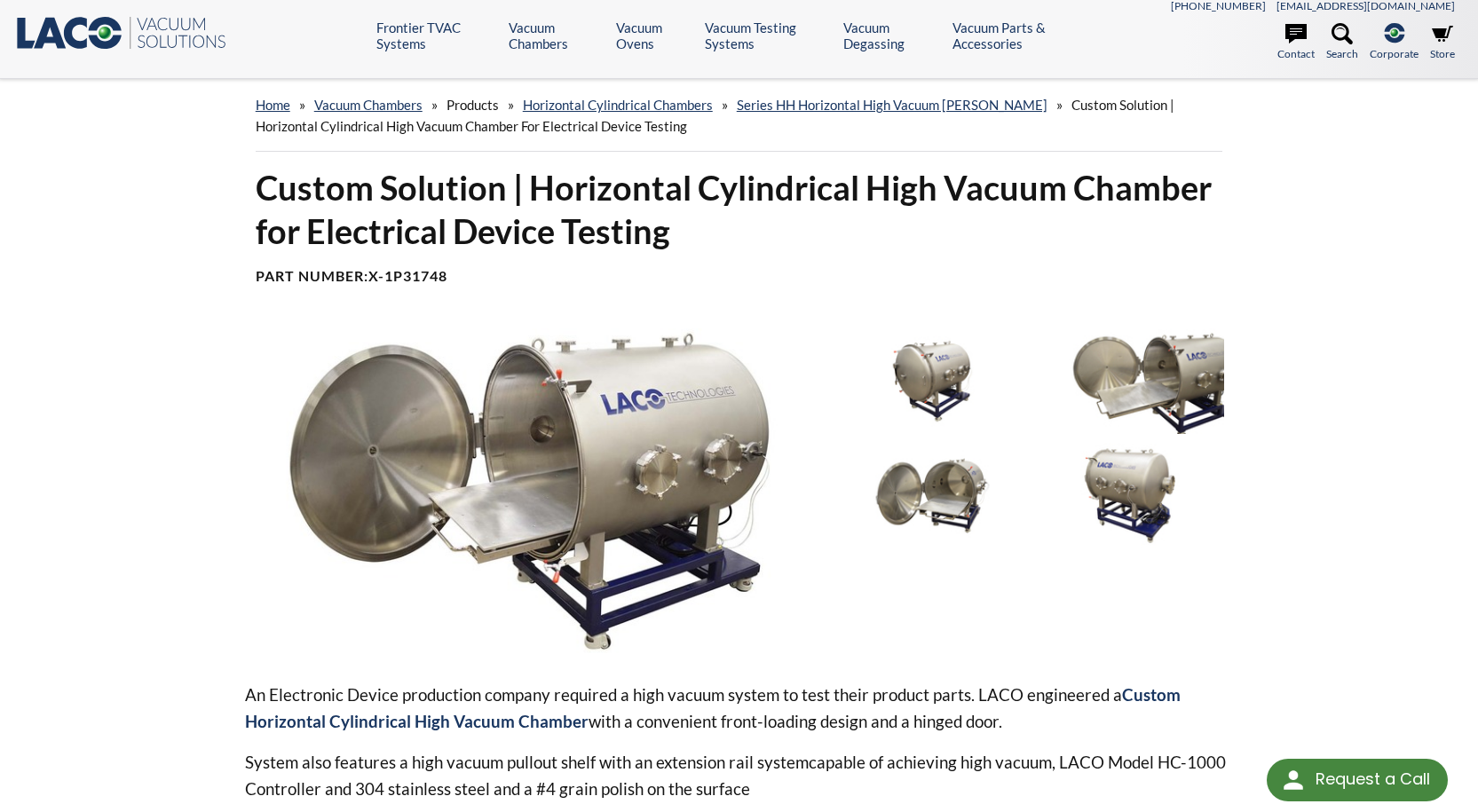
scroll to position [0, 0]
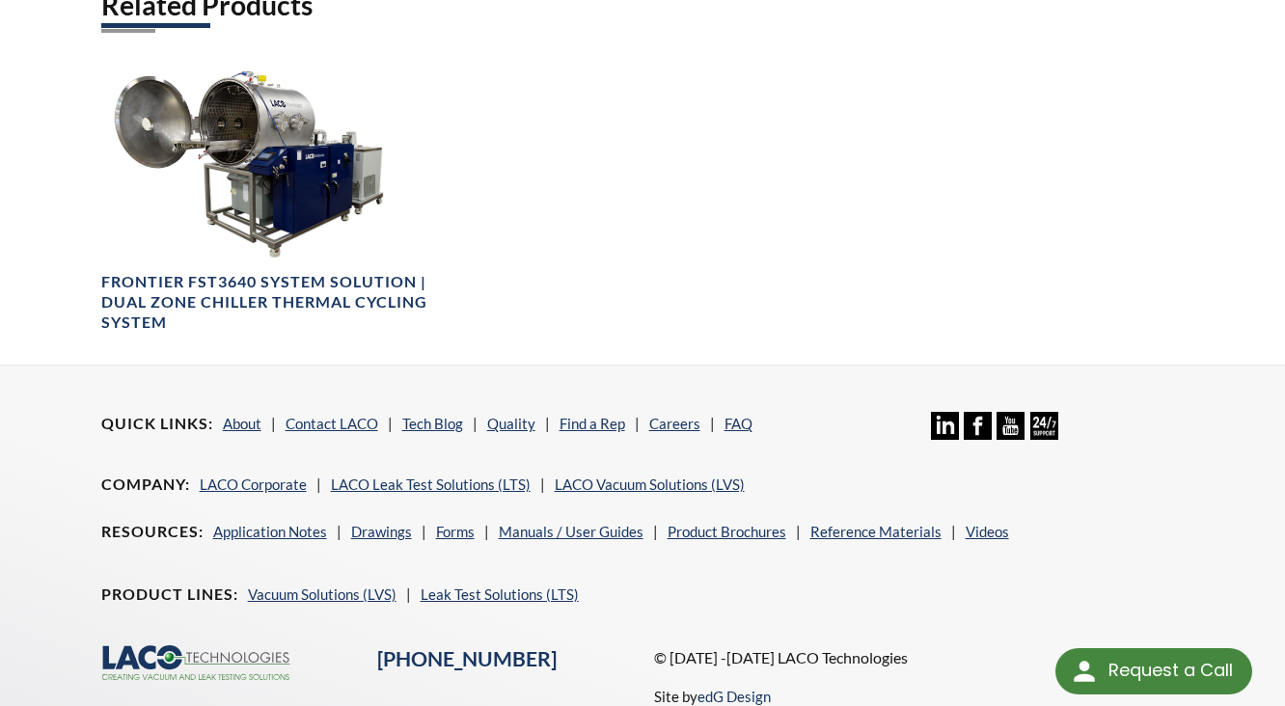
scroll to position [1113, 0]
